Goal: Navigation & Orientation: Understand site structure

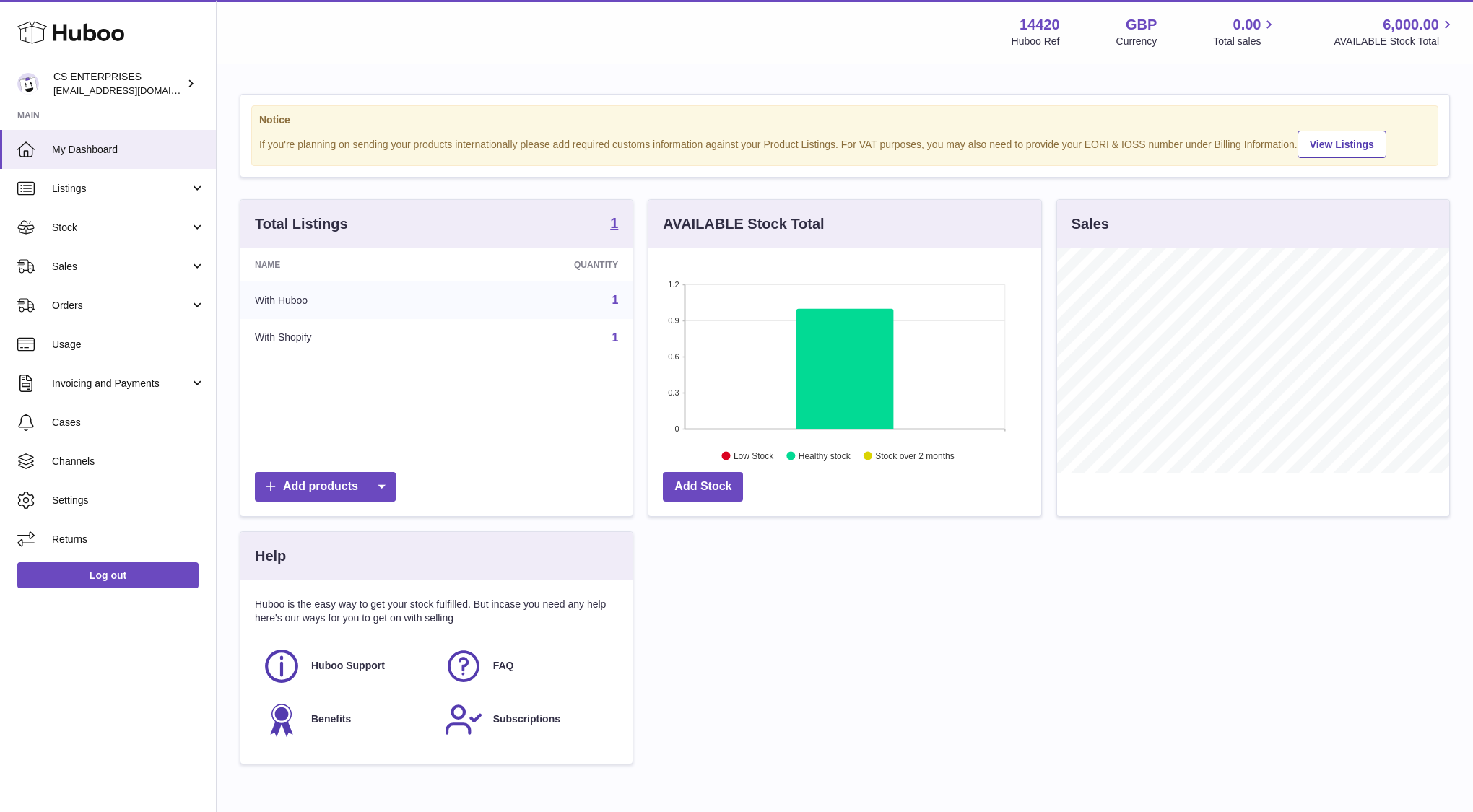
scroll to position [225, 392]
click at [194, 187] on link "Listings" at bounding box center [108, 188] width 216 height 39
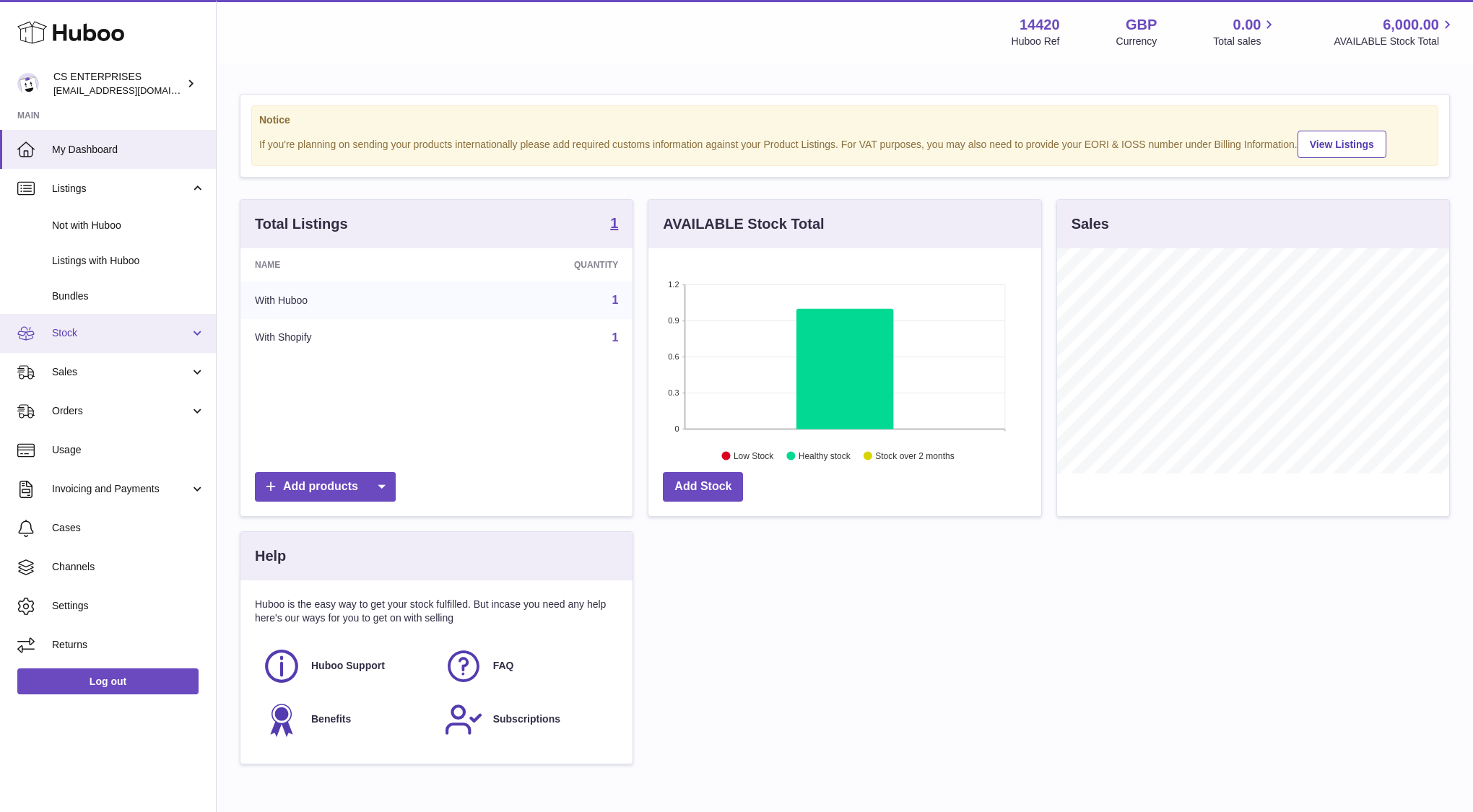
click at [178, 325] on link "Stock" at bounding box center [108, 333] width 216 height 39
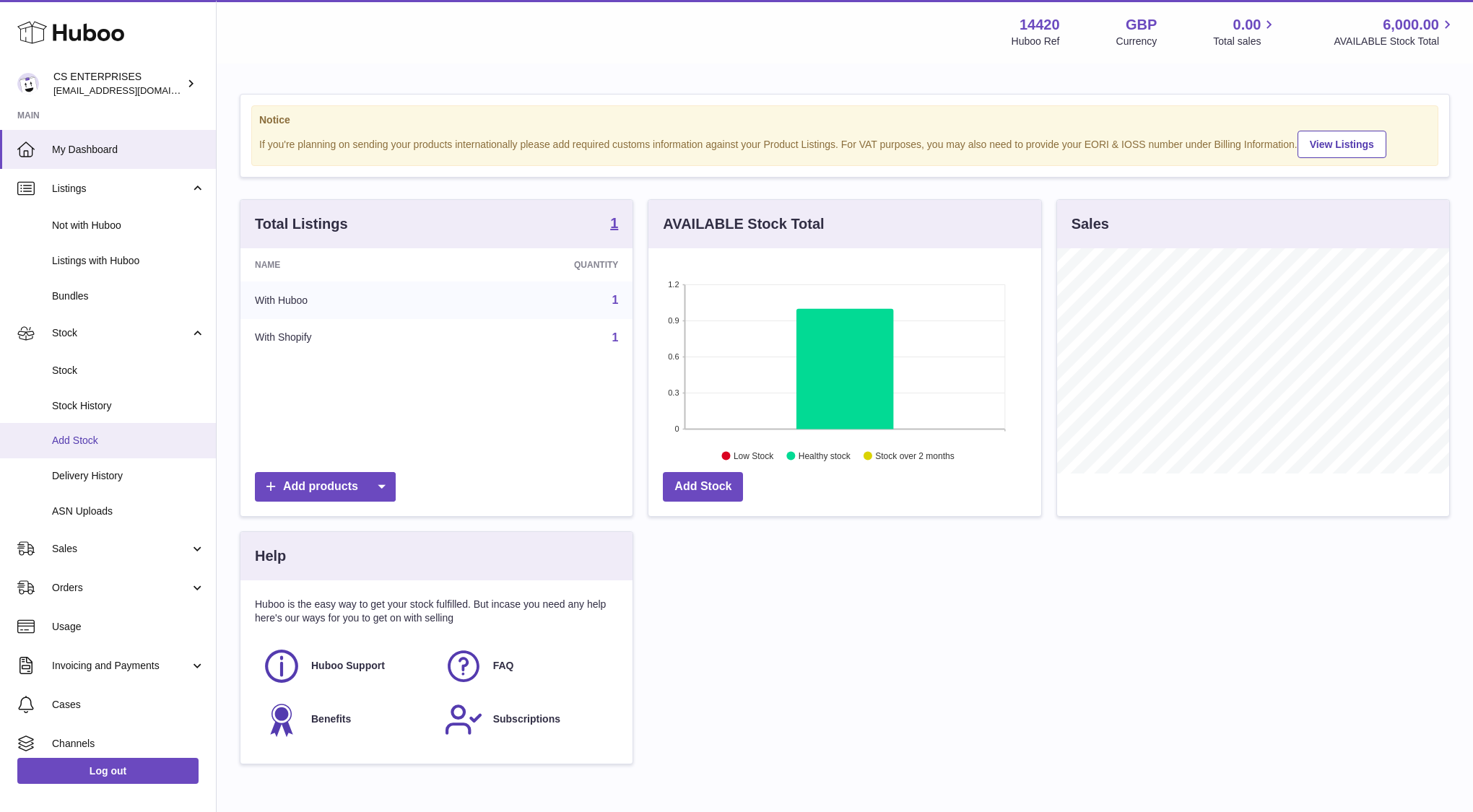
scroll to position [86, 0]
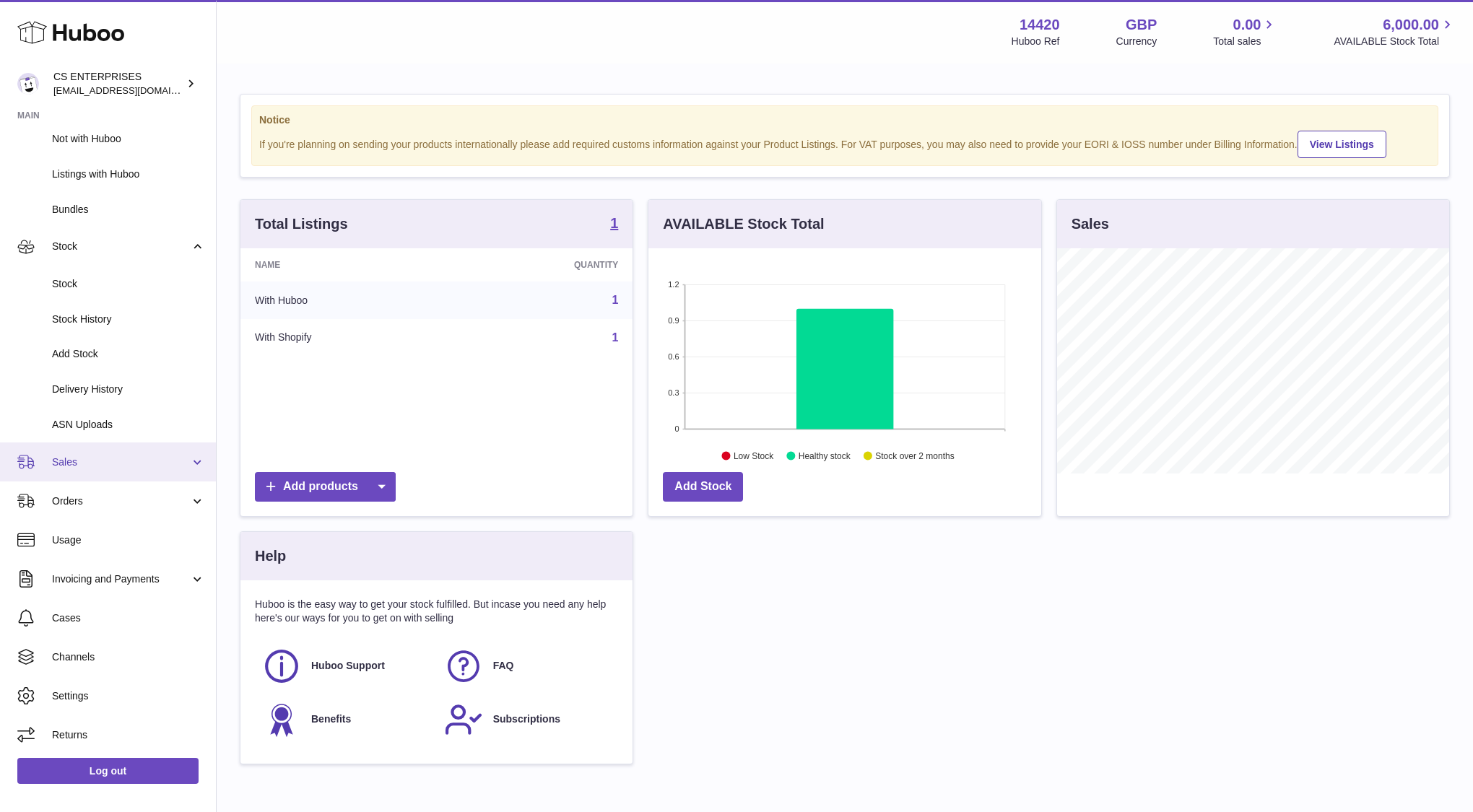
click at [180, 461] on span "Sales" at bounding box center [121, 462] width 138 height 14
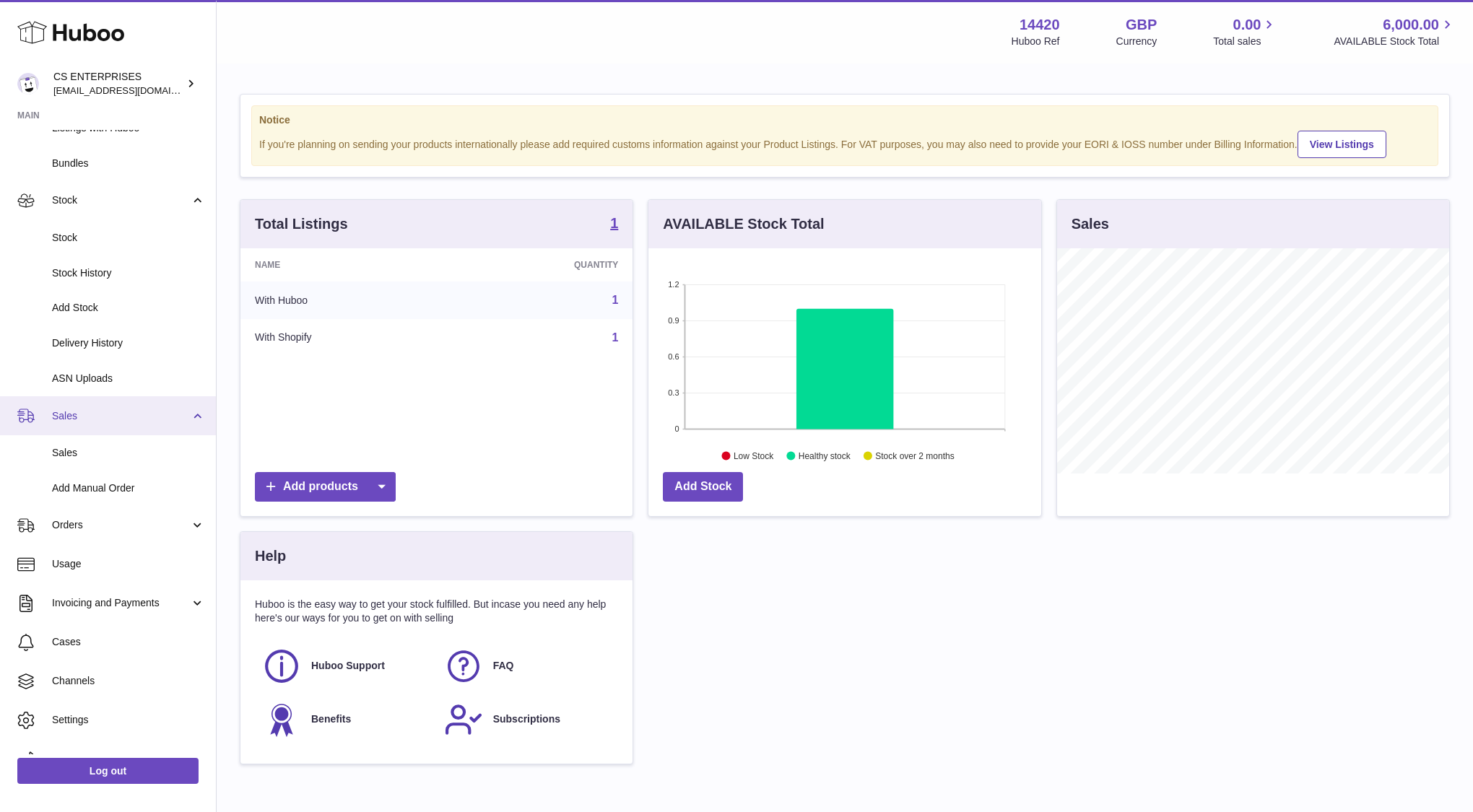
scroll to position [158, 0]
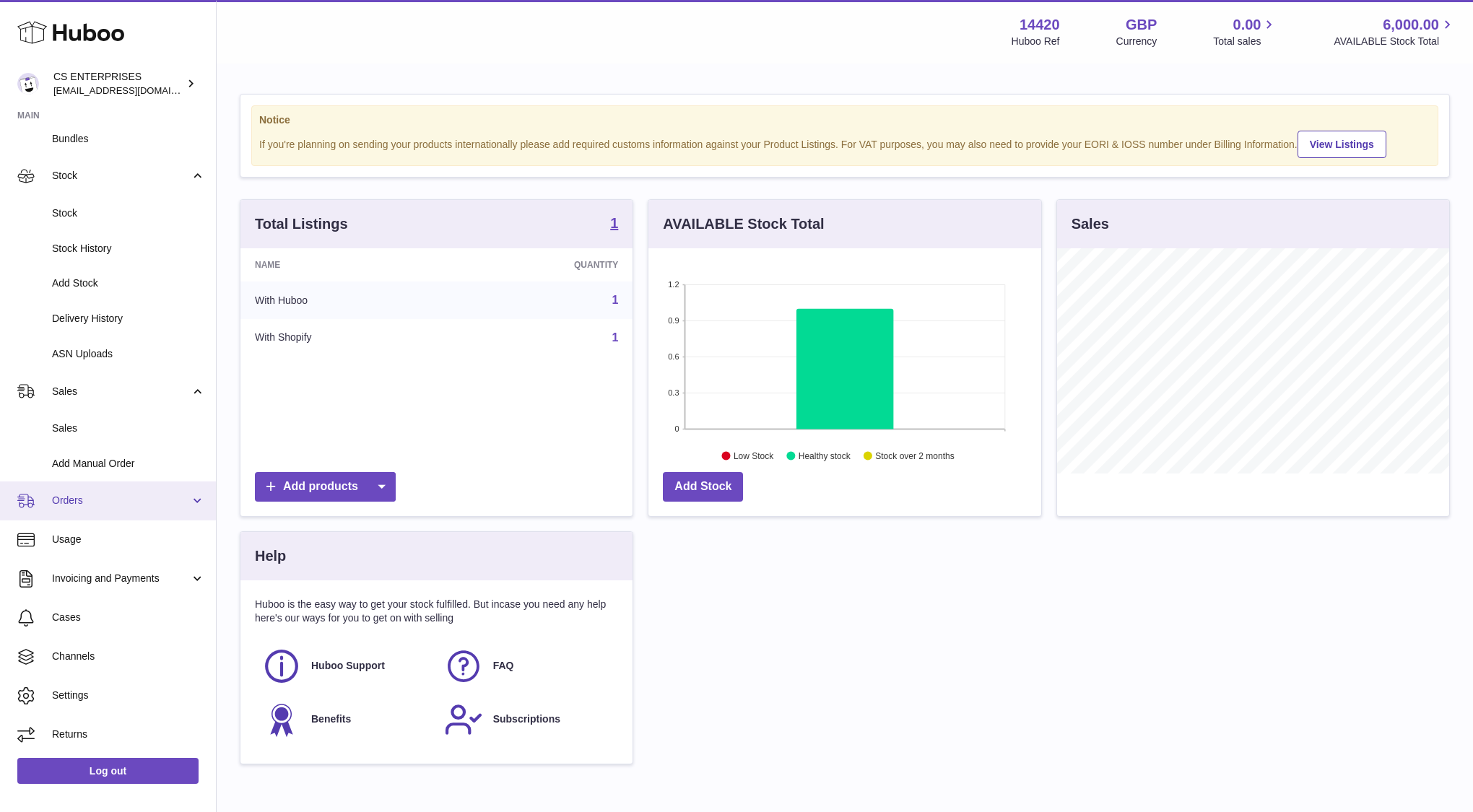
click at [179, 490] on link "Orders" at bounding box center [108, 501] width 216 height 39
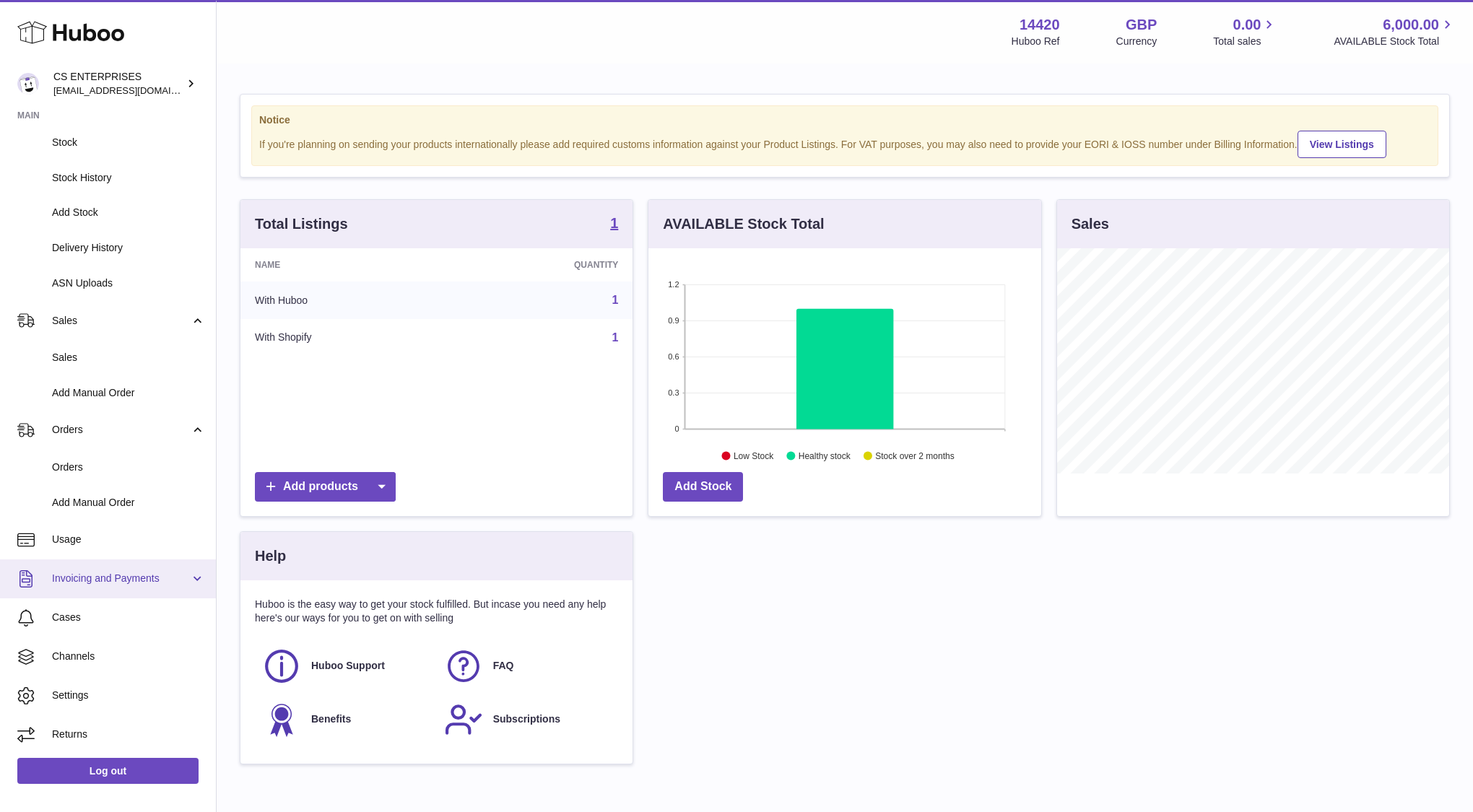
click at [175, 575] on span "Invoicing and Payments" at bounding box center [121, 578] width 138 height 14
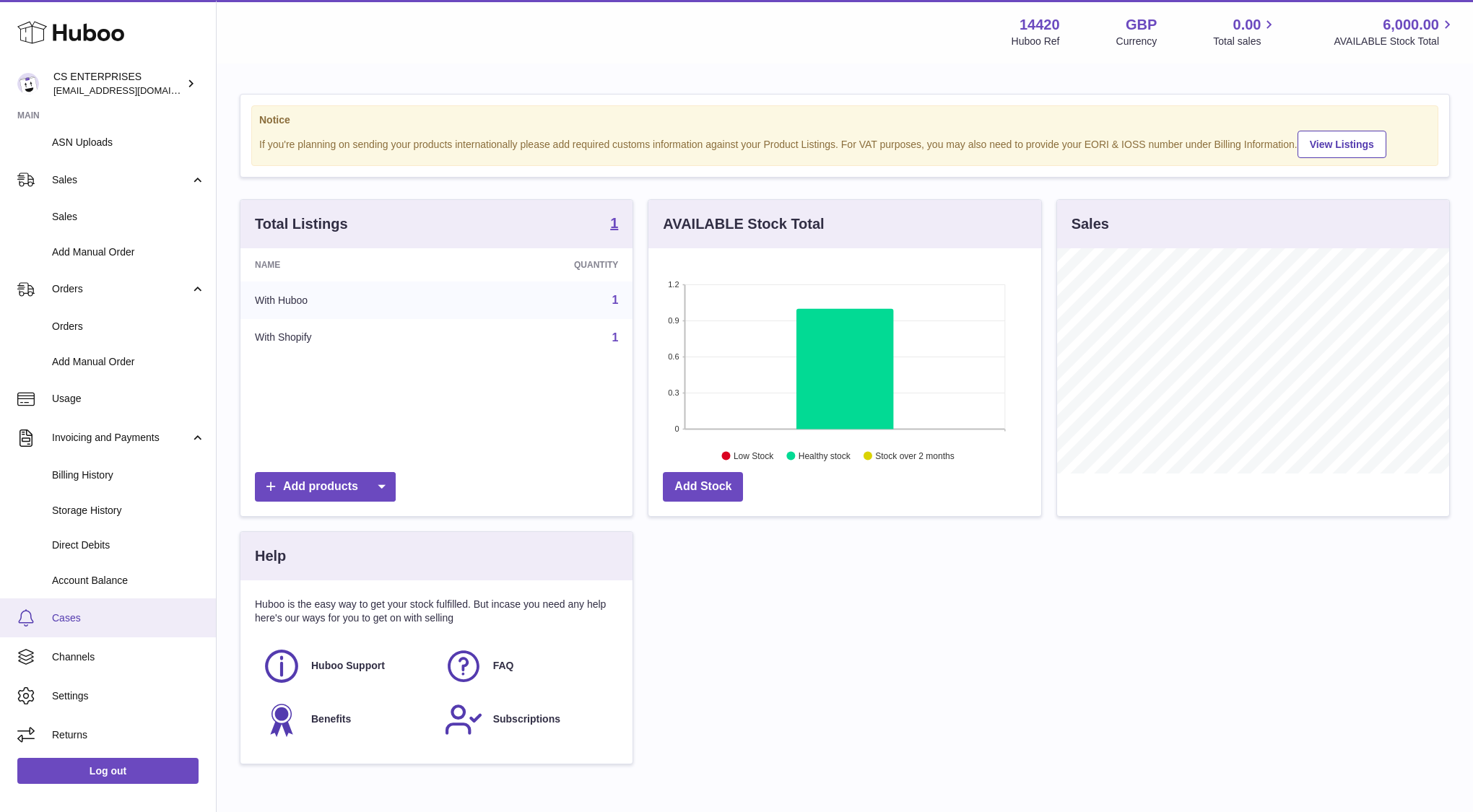
scroll to position [80, 0]
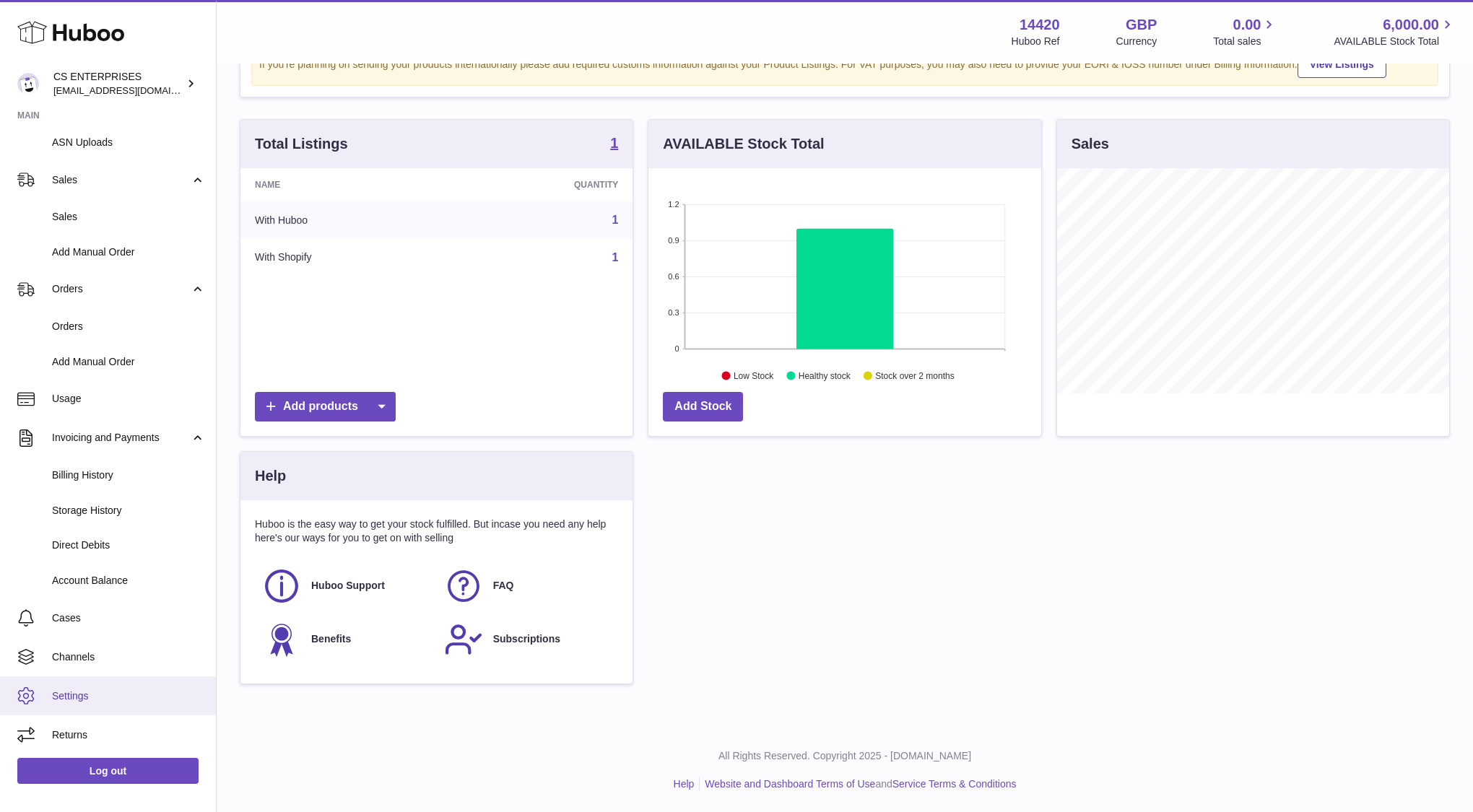
click at [117, 693] on span "Settings" at bounding box center [128, 696] width 153 height 14
click at [105, 699] on span "Settings" at bounding box center [128, 696] width 153 height 14
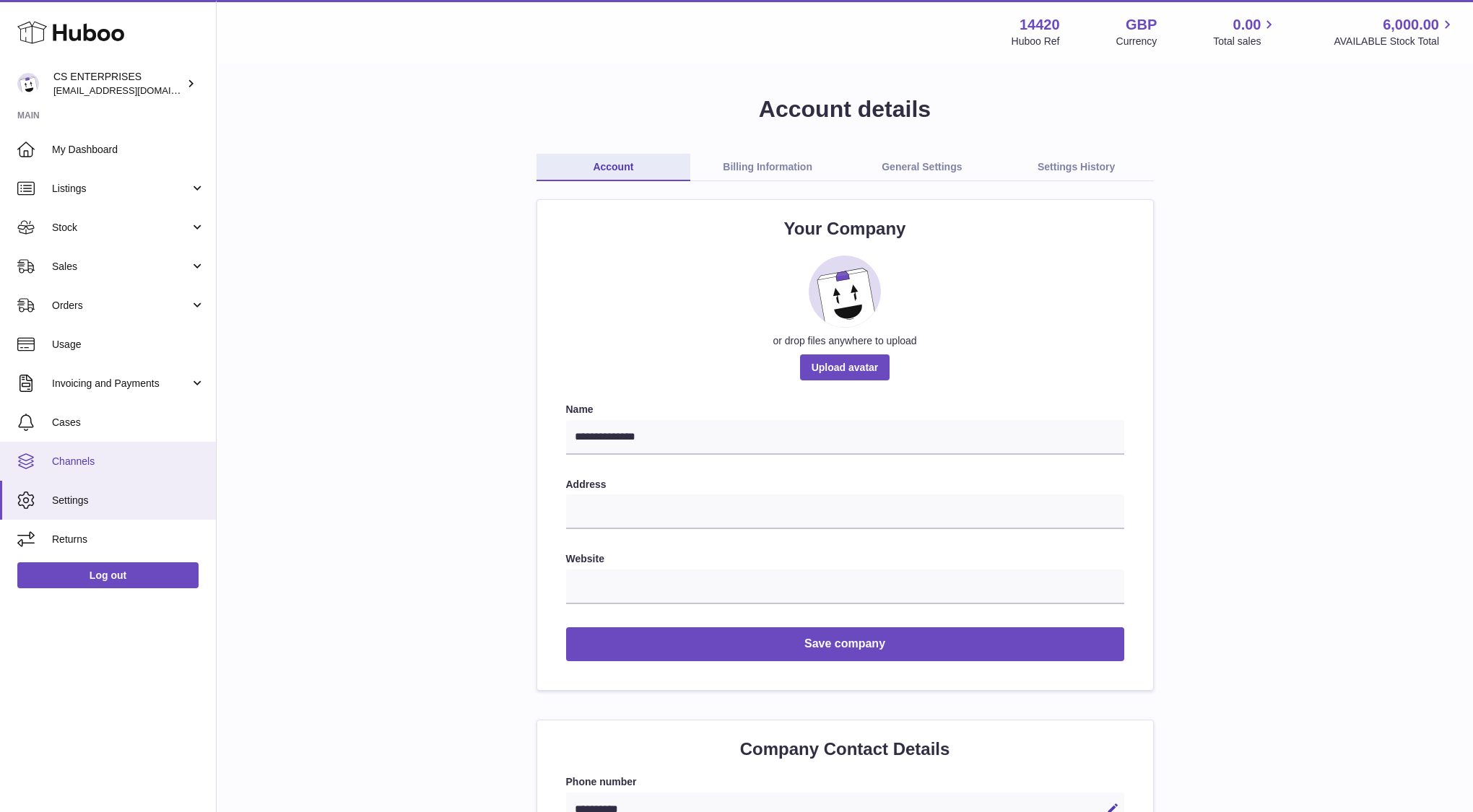
click at [89, 468] on link "Channels" at bounding box center [108, 461] width 216 height 39
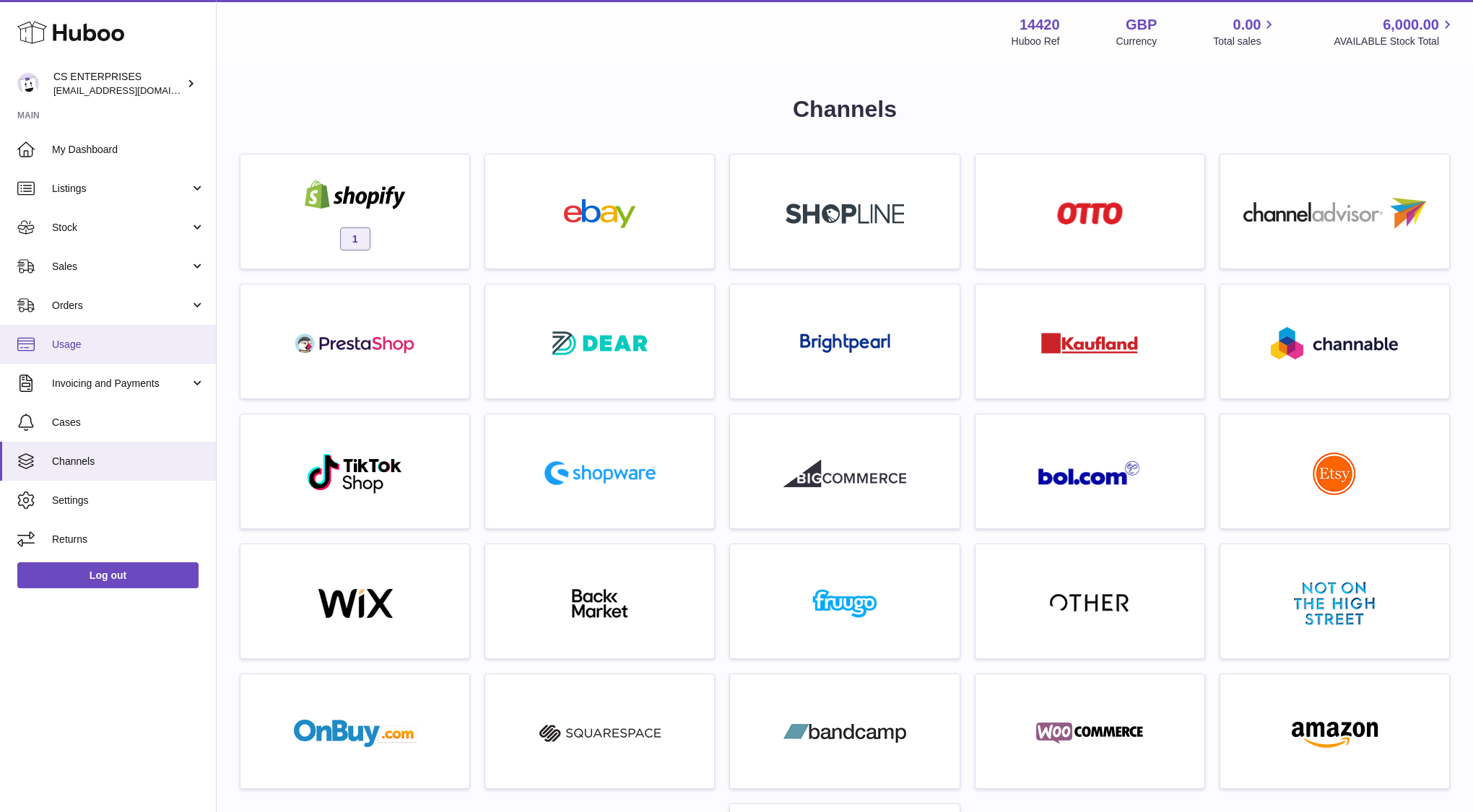
click at [91, 356] on link "Usage" at bounding box center [108, 344] width 216 height 39
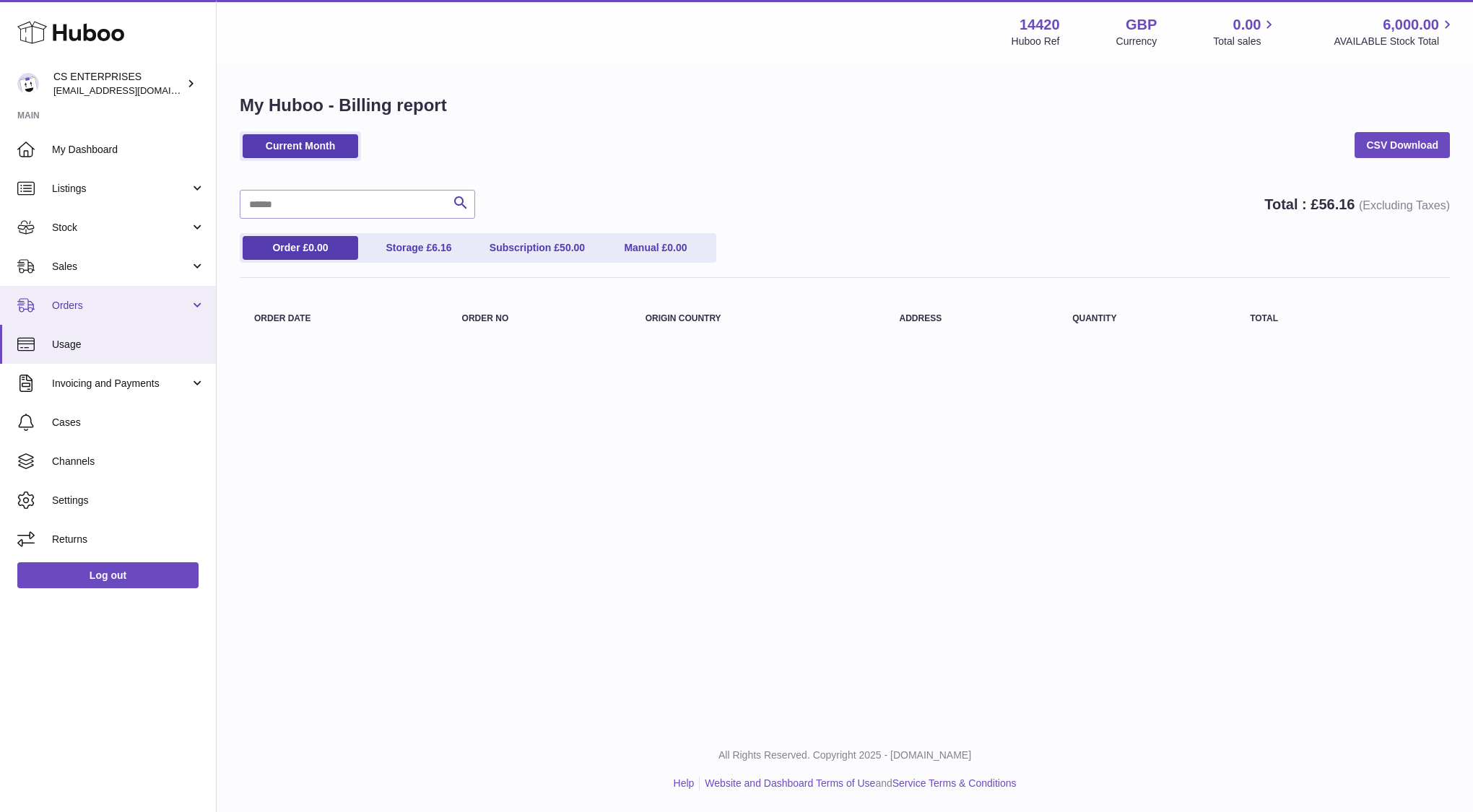
click at [121, 299] on span "Orders" at bounding box center [121, 306] width 138 height 14
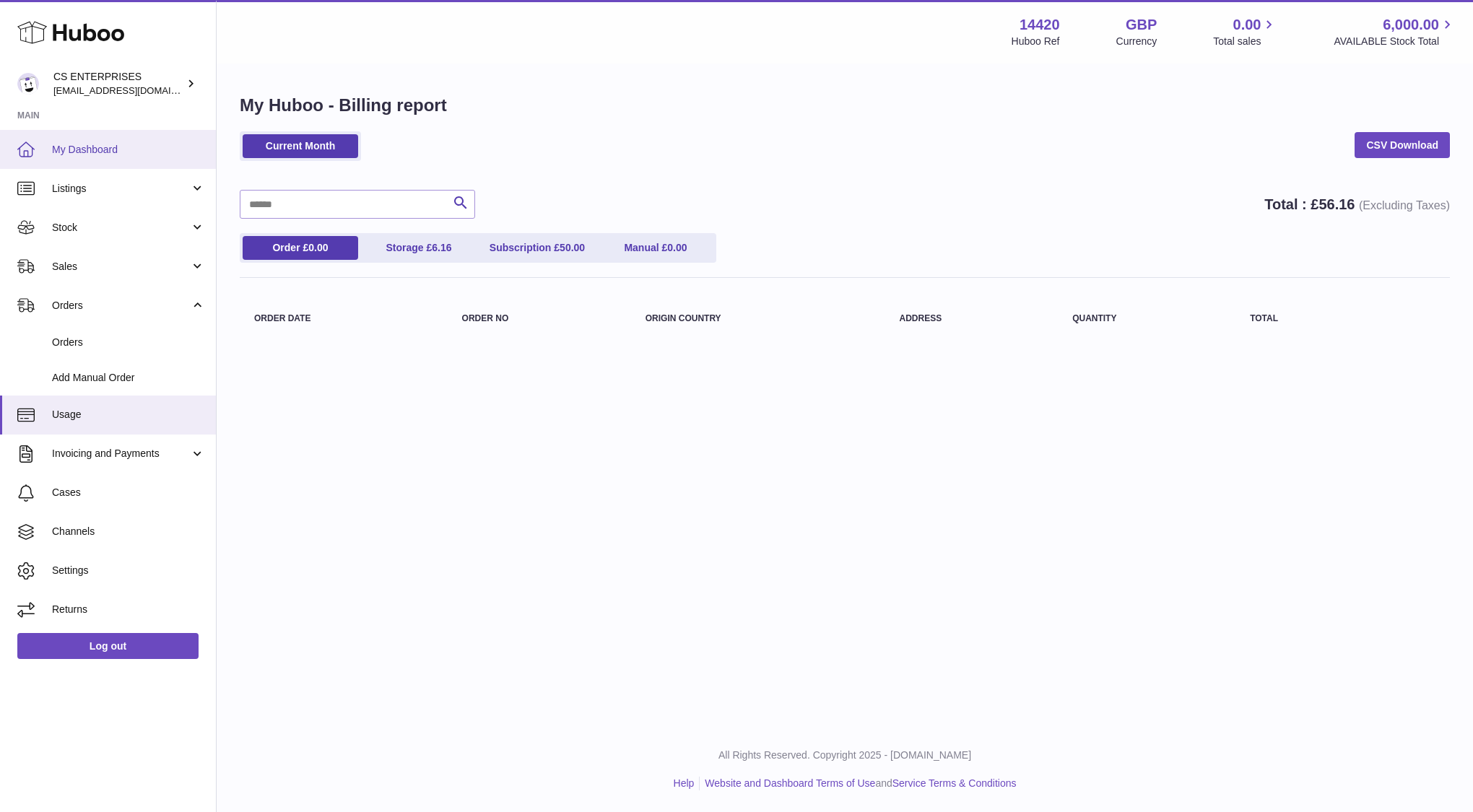
click at [107, 153] on span "My Dashboard" at bounding box center [128, 150] width 153 height 14
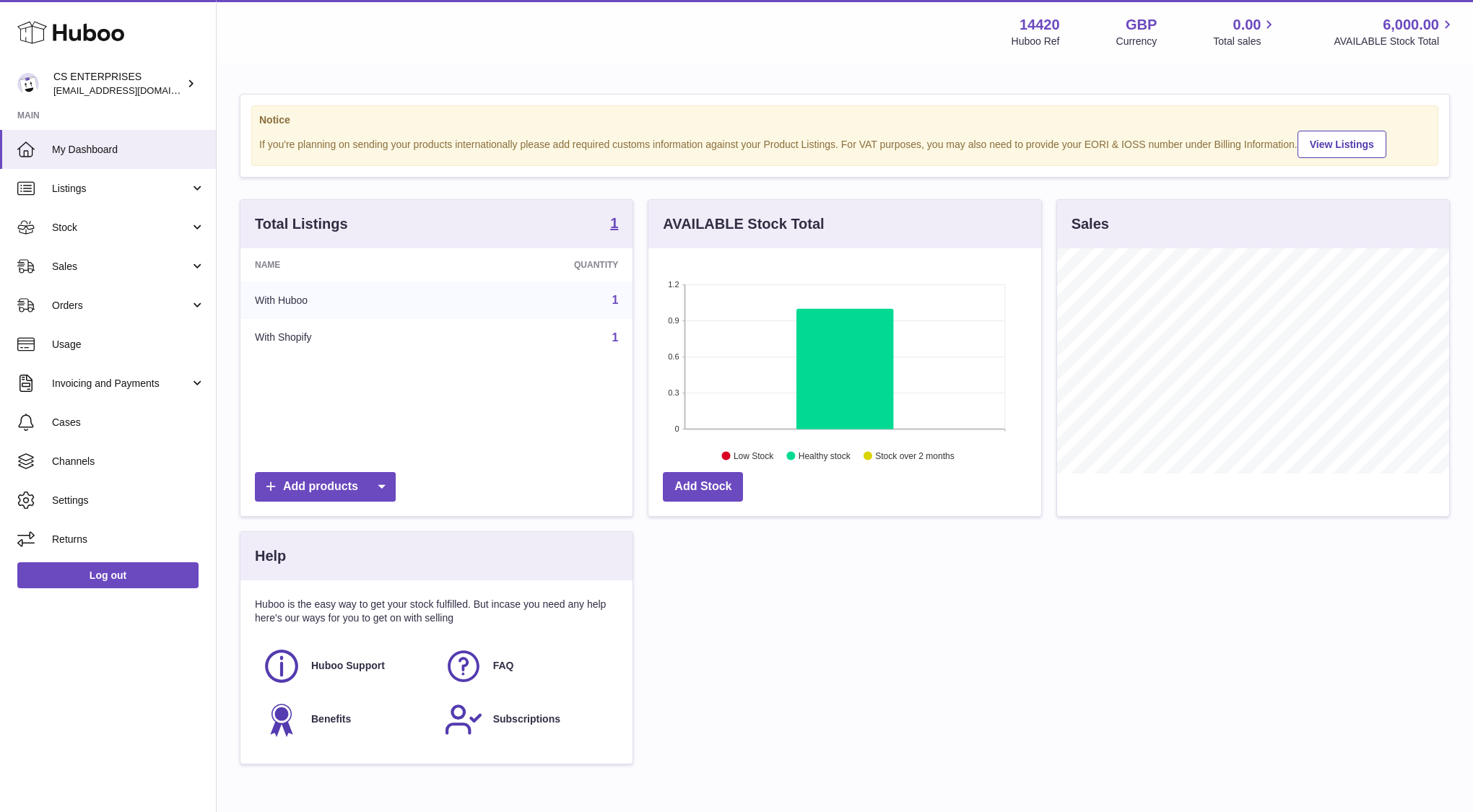
scroll to position [225, 392]
